Goal: Information Seeking & Learning: Check status

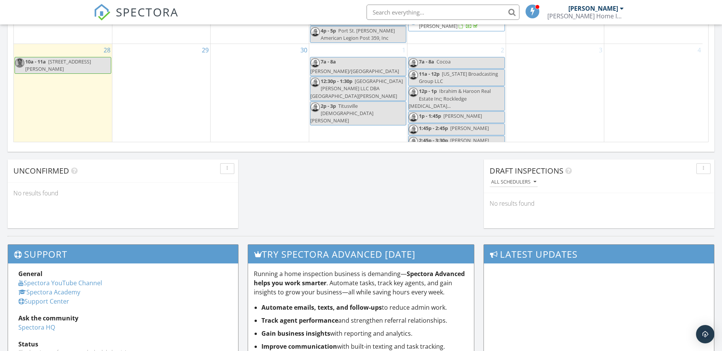
scroll to position [560, 0]
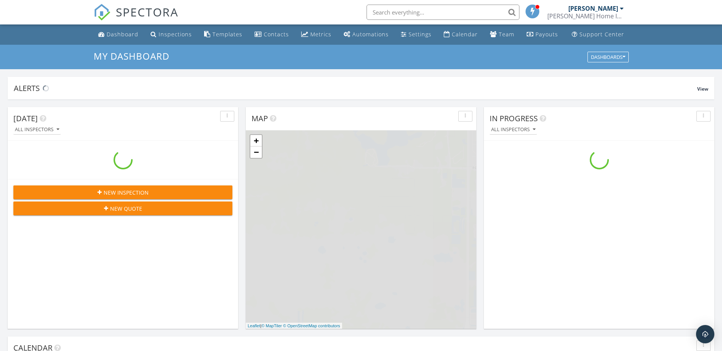
scroll to position [707, 734]
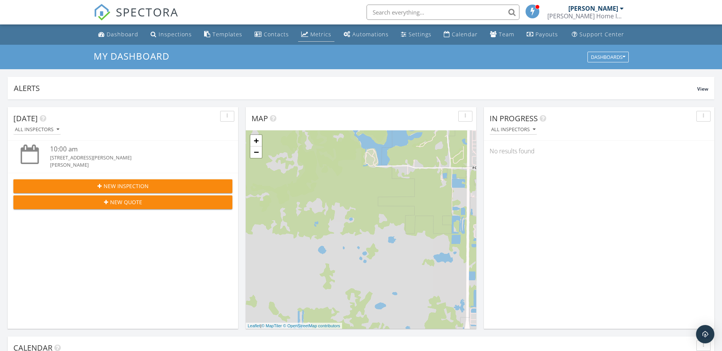
click at [313, 37] on div "Metrics" at bounding box center [320, 34] width 21 height 7
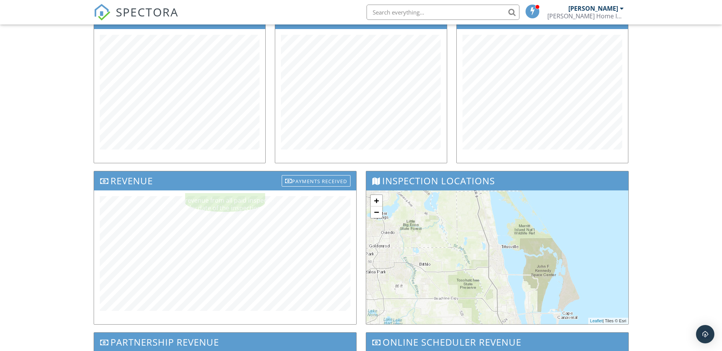
scroll to position [198, 0]
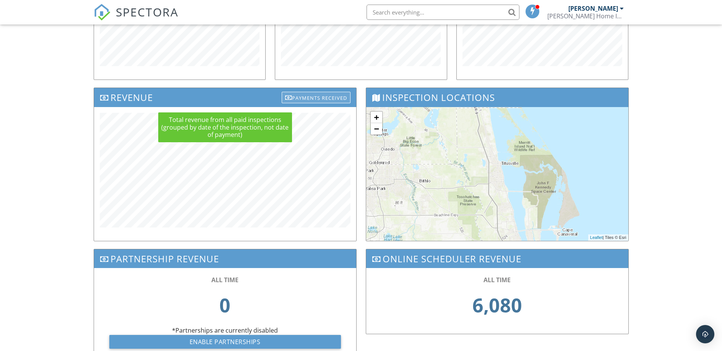
click at [307, 97] on div "Payments Received" at bounding box center [316, 97] width 69 height 11
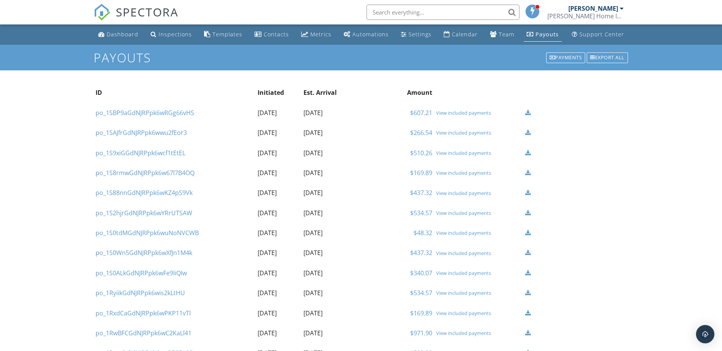
click at [470, 112] on div "View included payments" at bounding box center [478, 113] width 85 height 6
